Goal: Information Seeking & Learning: Learn about a topic

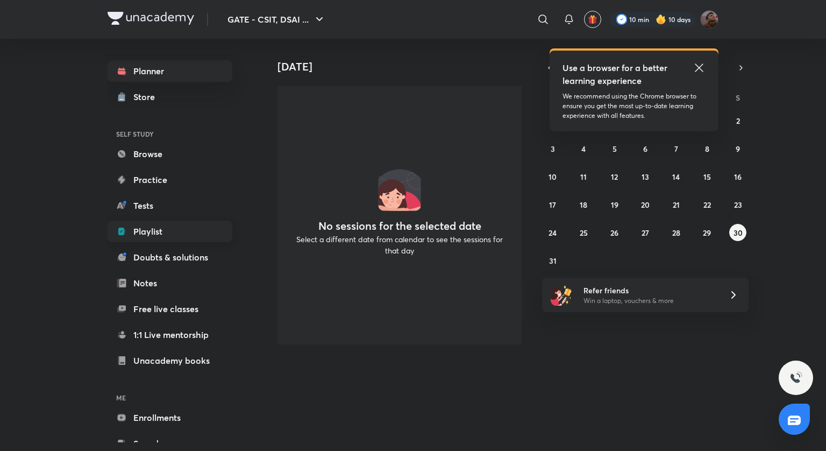
click at [131, 235] on link "Playlist" at bounding box center [170, 232] width 125 height 22
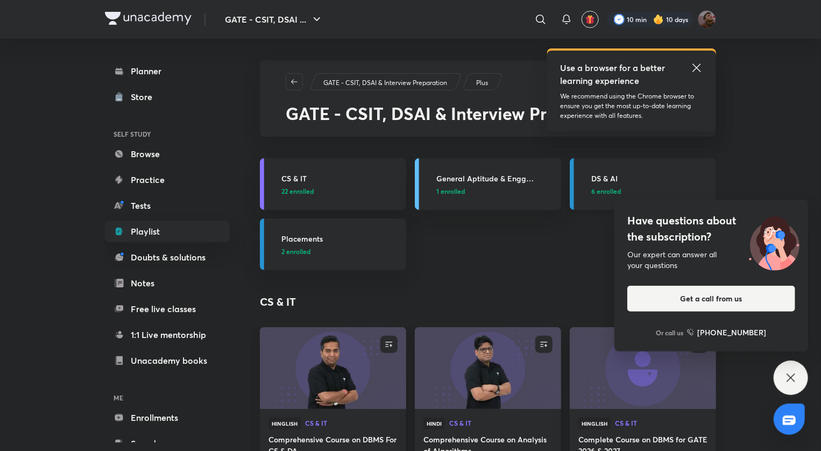
click at [579, 182] on link "DS & AI 6 enrolled" at bounding box center [643, 184] width 146 height 52
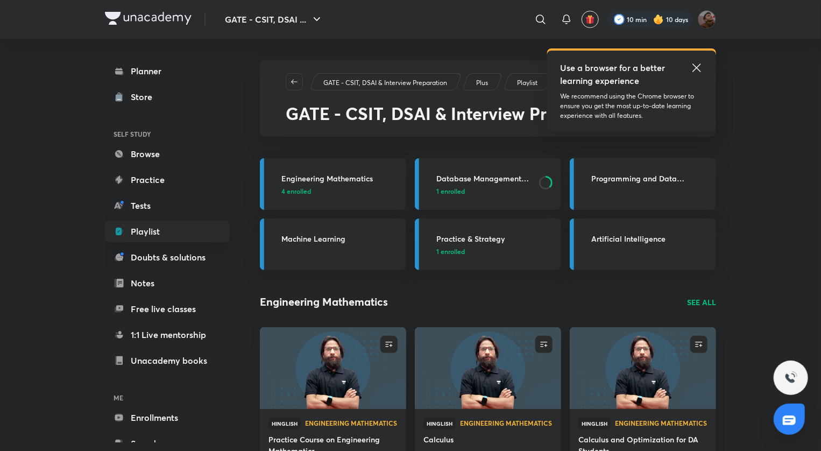
click at [510, 175] on h3 "Database Management System and Data Warehousing" at bounding box center [484, 178] width 96 height 11
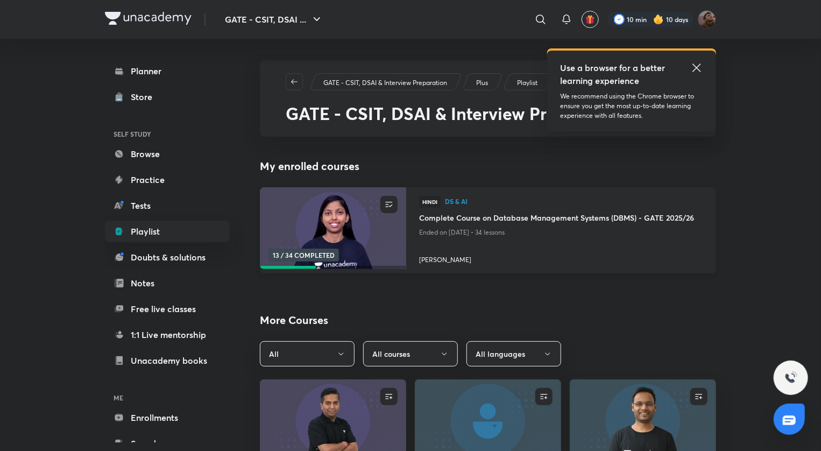
click at [486, 213] on h4 "Complete Course on Database Management Systems (DBMS) - GATE 2025/26" at bounding box center [561, 218] width 284 height 13
click at [479, 214] on h4 "Complete Course on Database Management Systems (DBMS) - GATE 2025/26" at bounding box center [561, 218] width 284 height 13
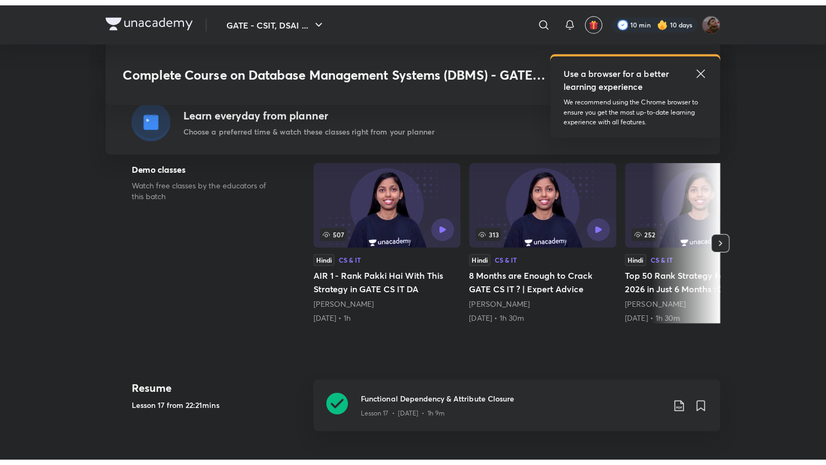
scroll to position [278, 0]
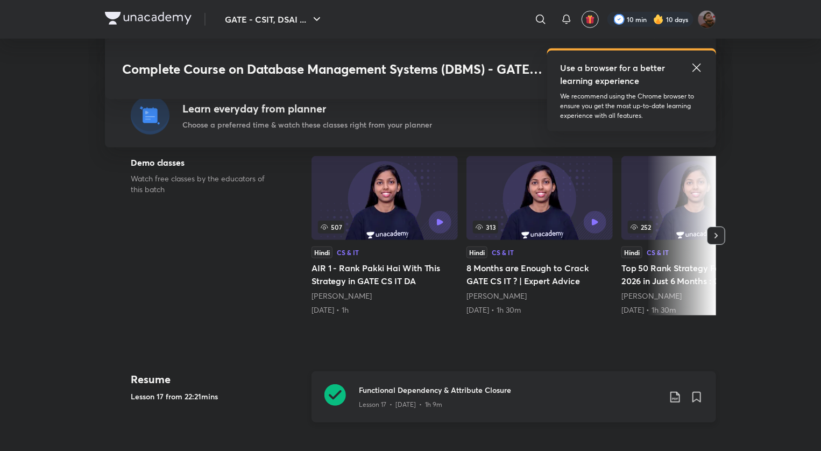
click at [495, 392] on h3 "Functional Dependency & Attribute Closure" at bounding box center [509, 389] width 301 height 11
